Goal: Navigation & Orientation: Find specific page/section

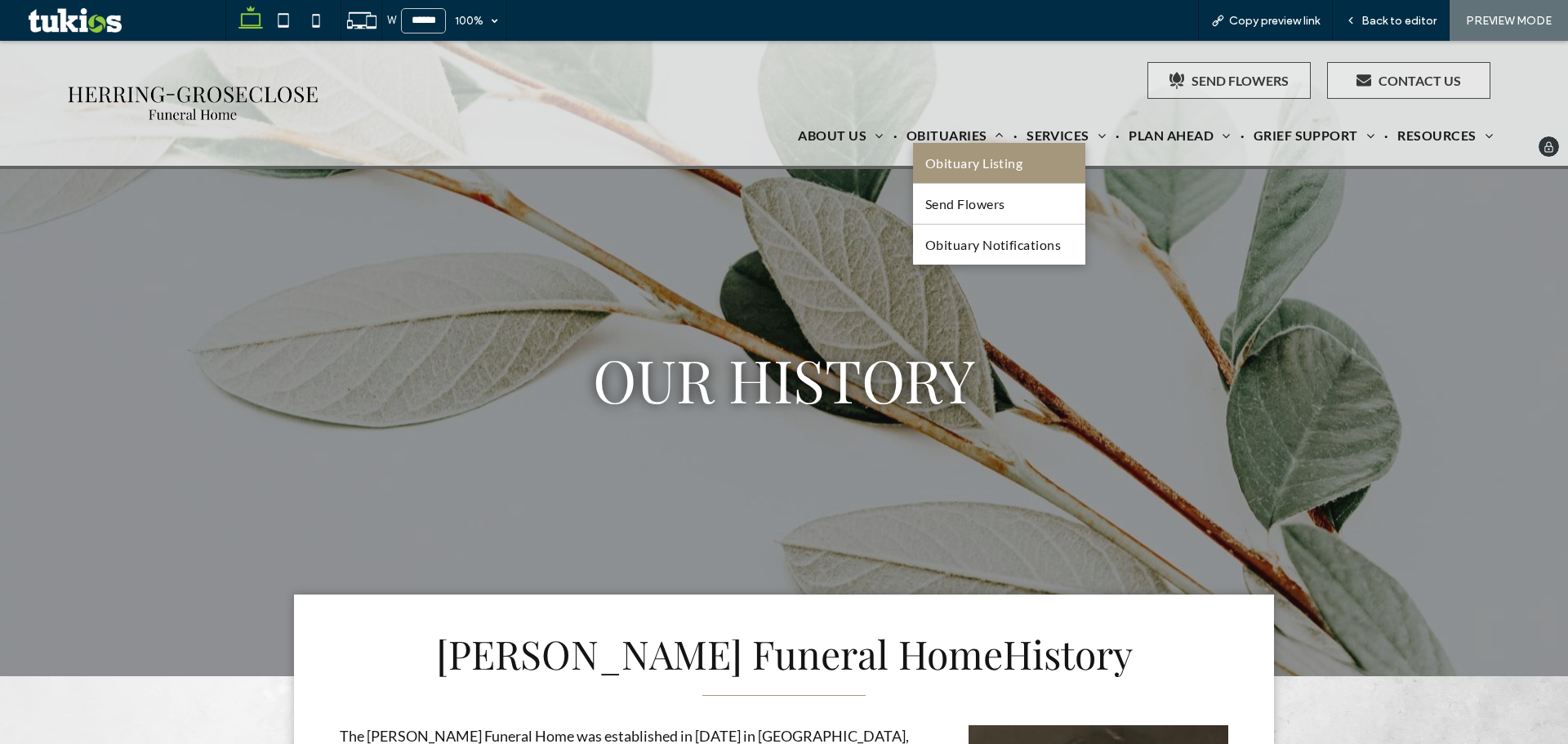
click at [949, 160] on span "Obituary Listing" at bounding box center [974, 163] width 98 height 16
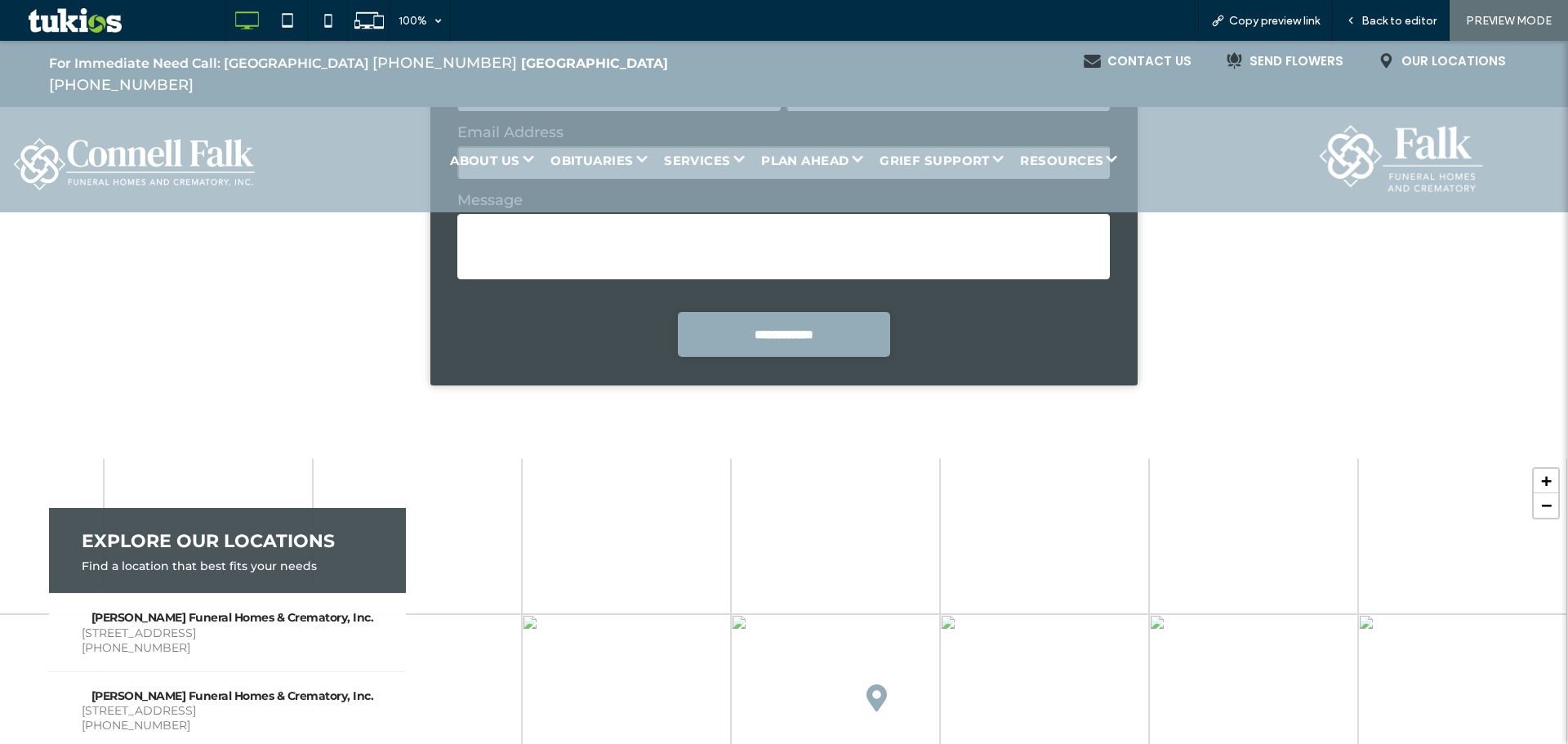
scroll to position [3595, 0]
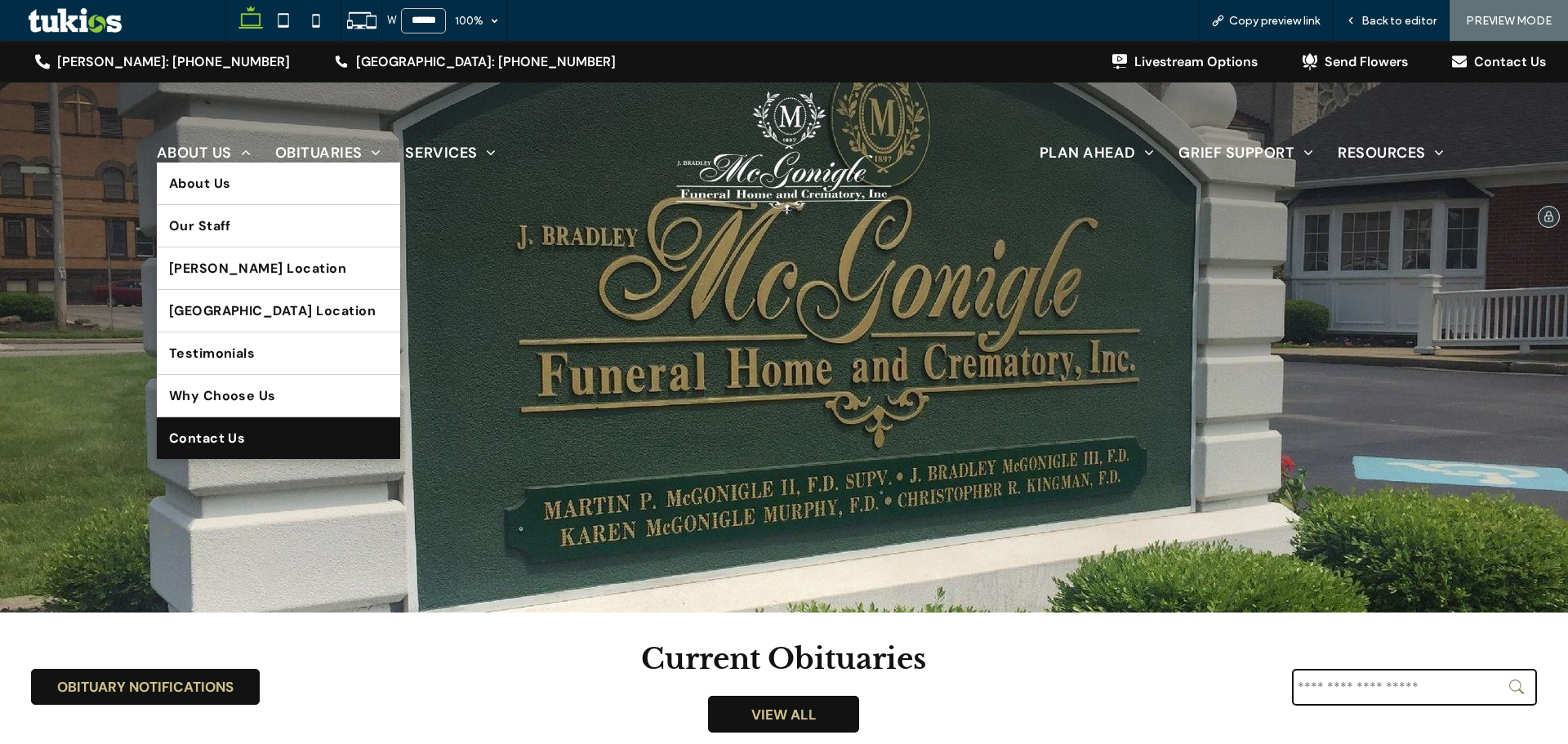
click at [208, 440] on span "Contact Us" at bounding box center [207, 439] width 77 height 17
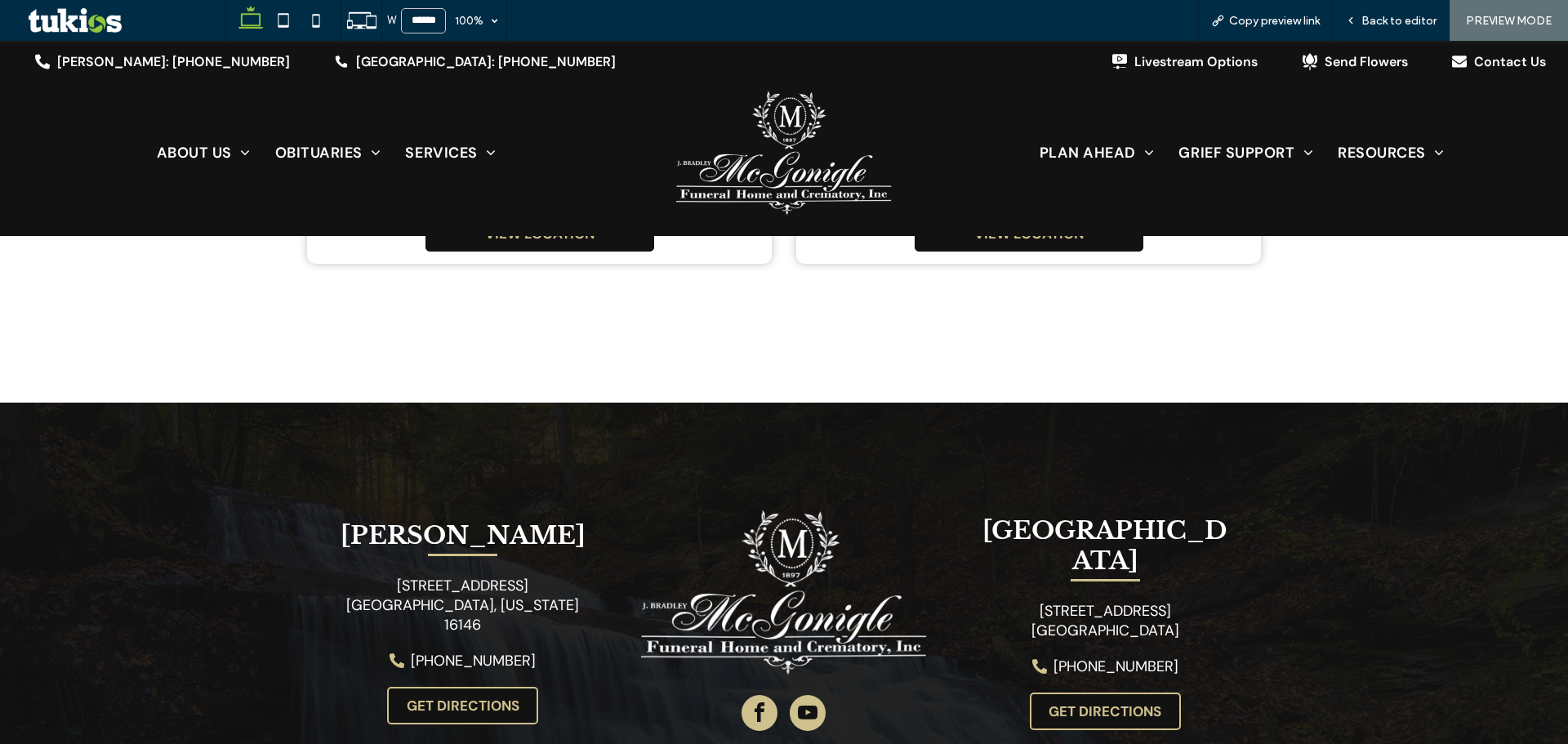
scroll to position [1307, 0]
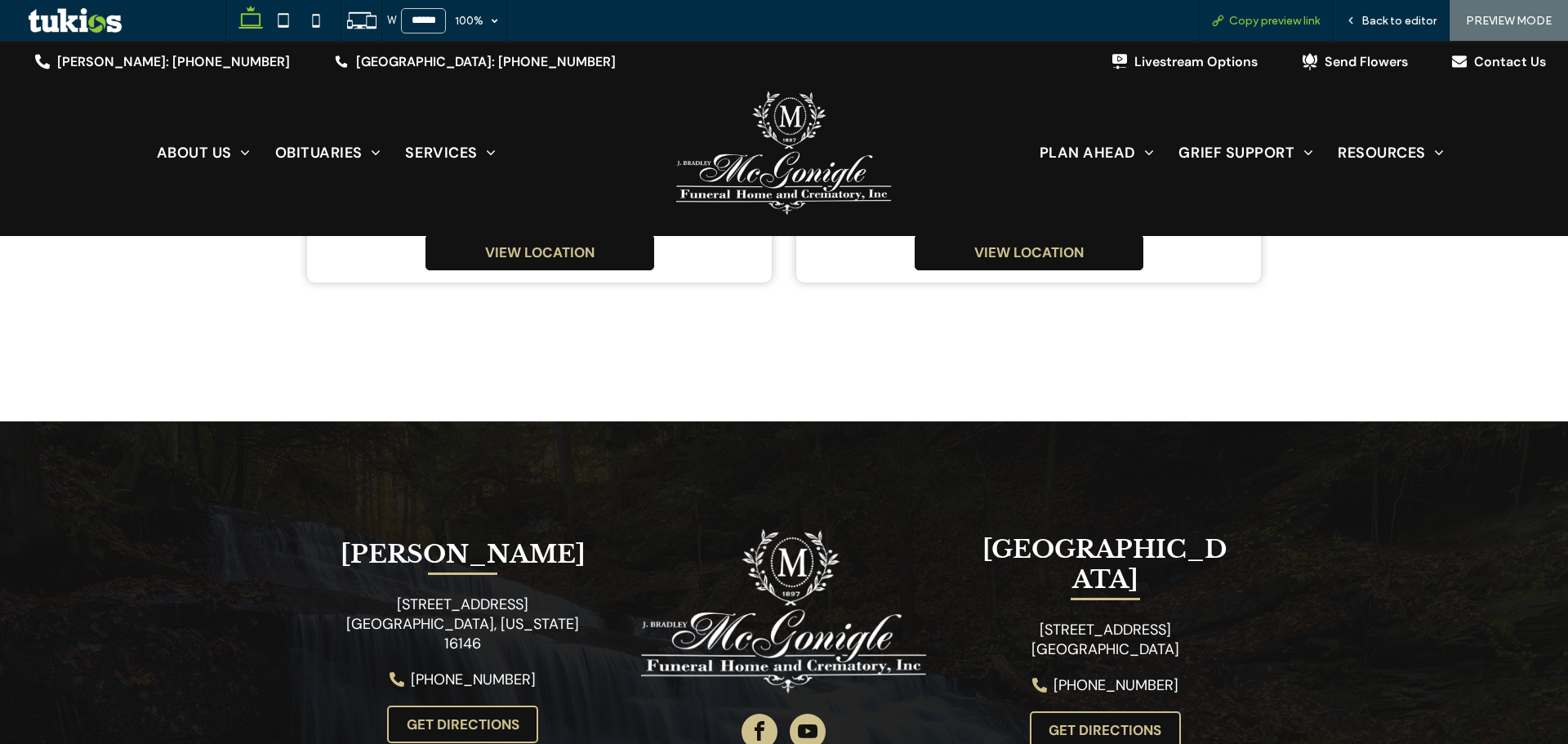
click at [1288, 20] on span "Copy preview link" at bounding box center [1274, 21] width 91 height 14
